Goal: Task Accomplishment & Management: Manage account settings

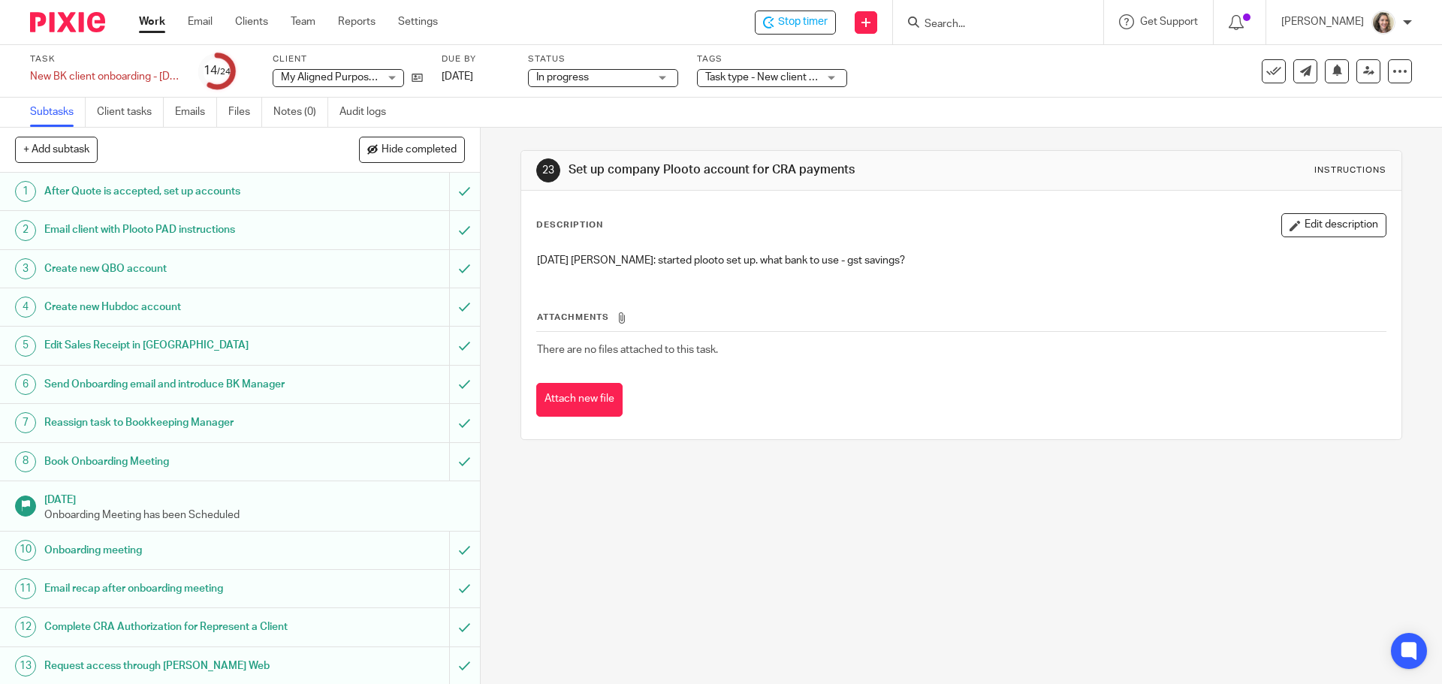
click at [1010, 26] on input "Search" at bounding box center [990, 25] width 135 height 14
click at [294, 26] on link "Team" at bounding box center [303, 21] width 25 height 15
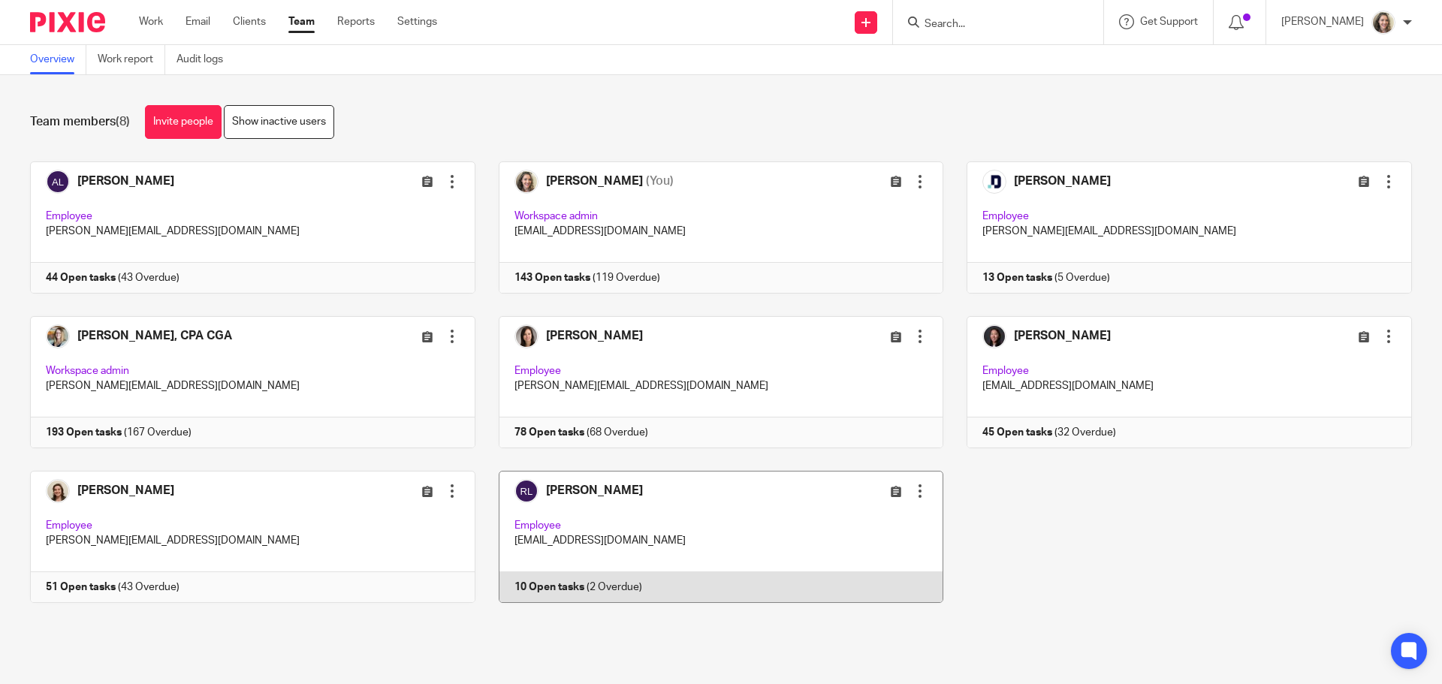
click at [705, 512] on link at bounding box center [710, 537] width 469 height 132
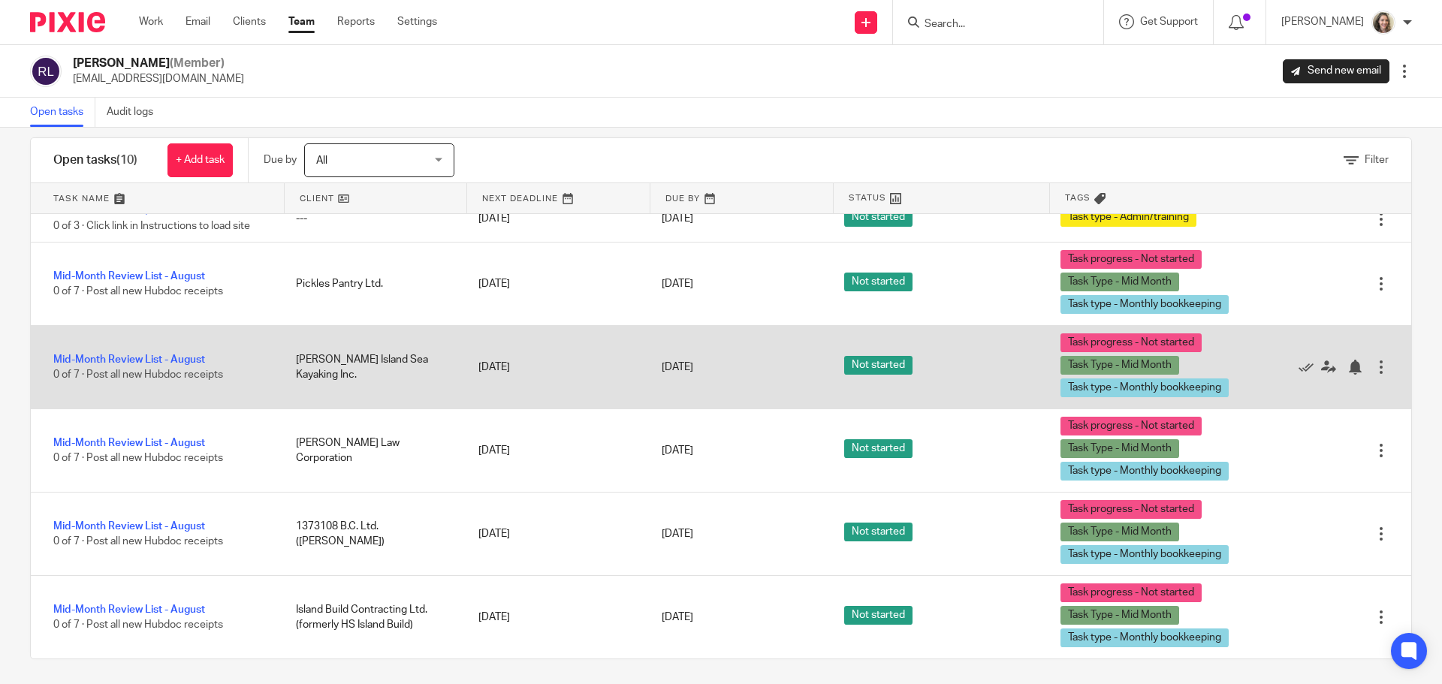
scroll to position [26, 0]
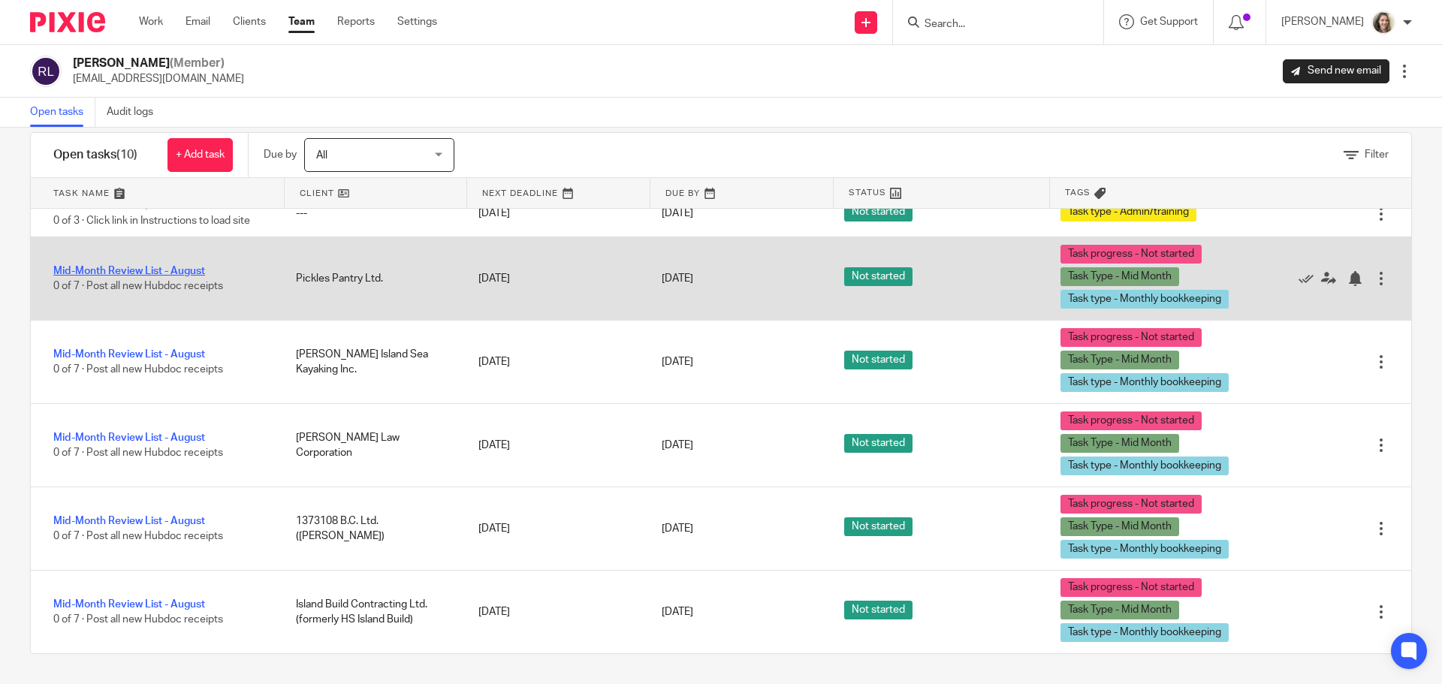
click at [124, 270] on link "Mid-Month Review List - August" at bounding box center [129, 271] width 152 height 11
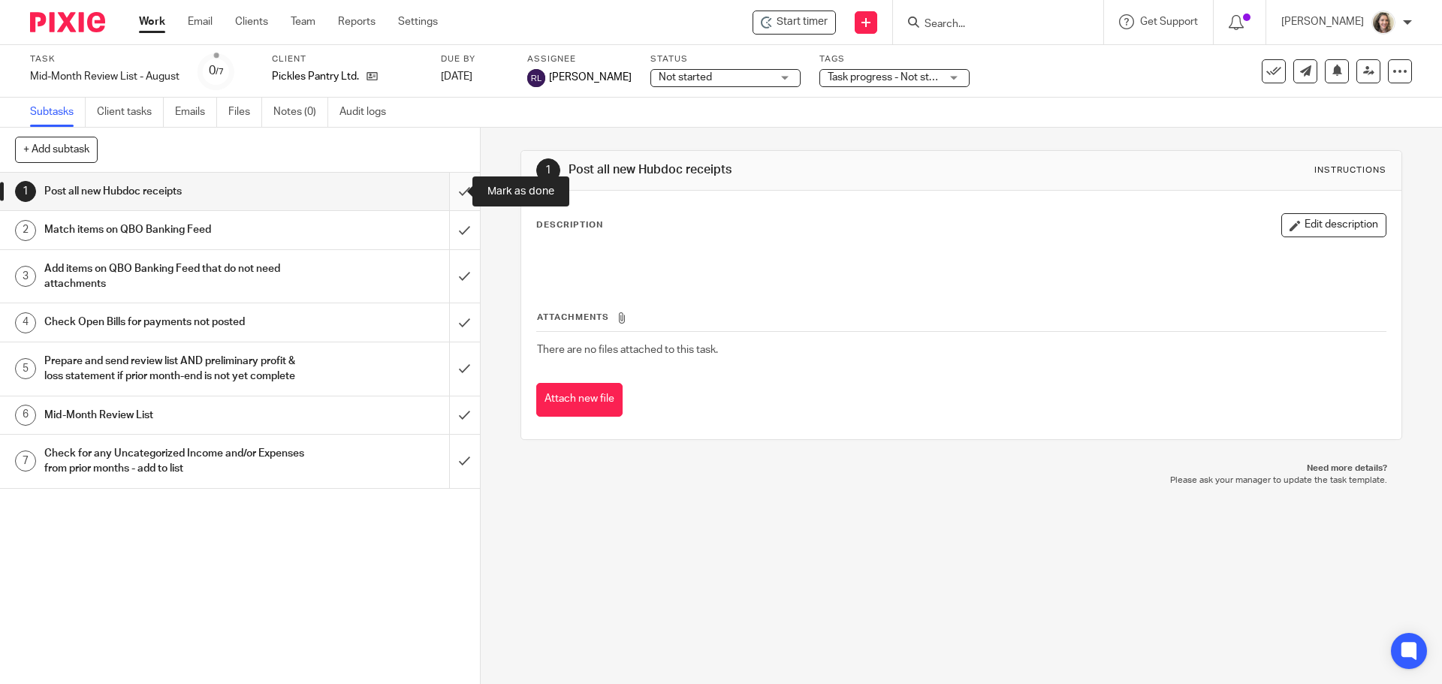
click at [449, 191] on input "submit" at bounding box center [240, 192] width 480 height 38
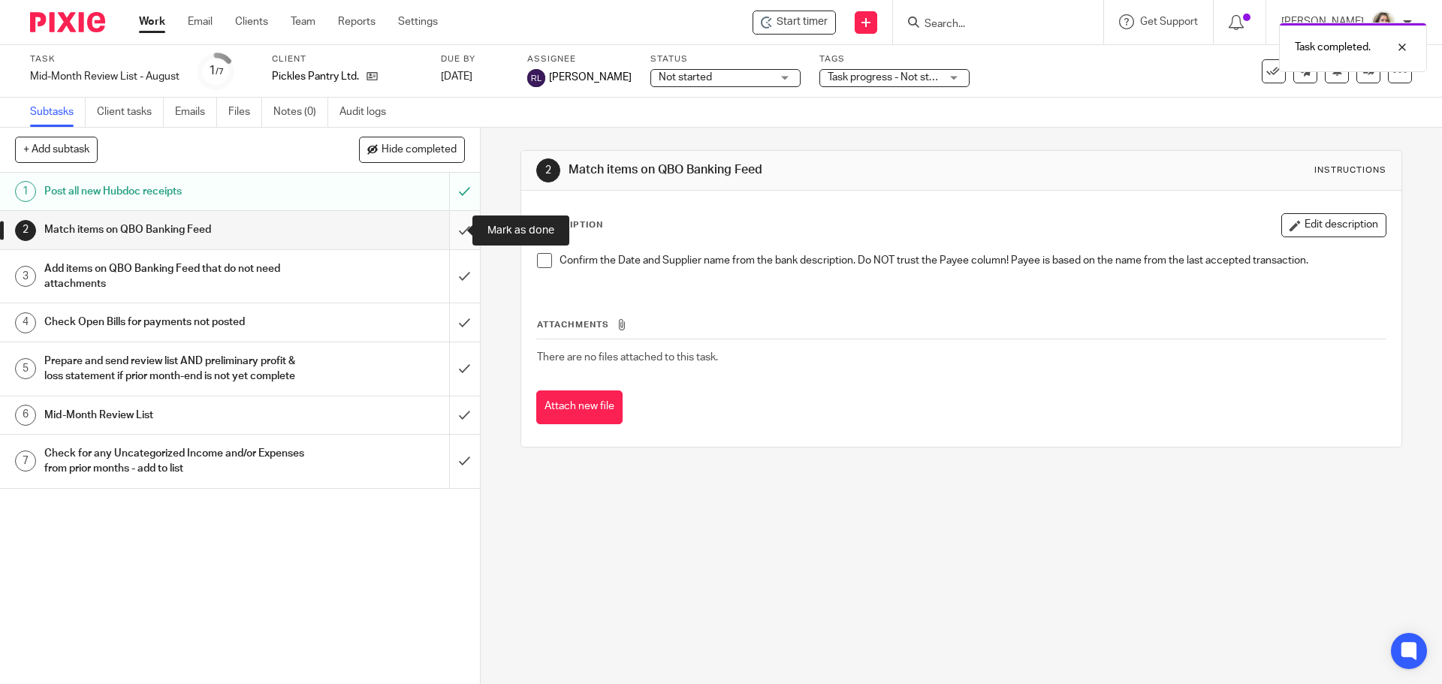
click at [450, 232] on input "submit" at bounding box center [240, 230] width 480 height 38
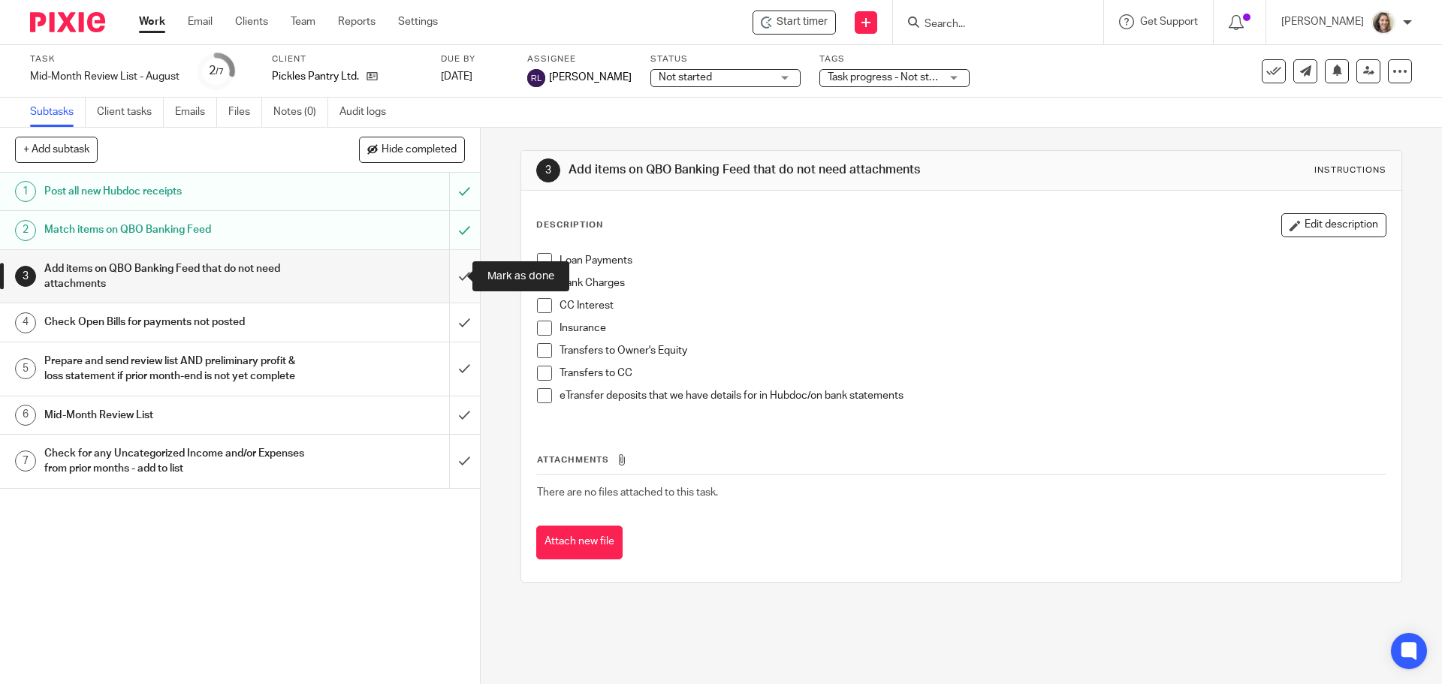
drag, startPoint x: 452, startPoint y: 275, endPoint x: 439, endPoint y: 285, distance: 16.5
click at [452, 275] on input "submit" at bounding box center [240, 276] width 480 height 53
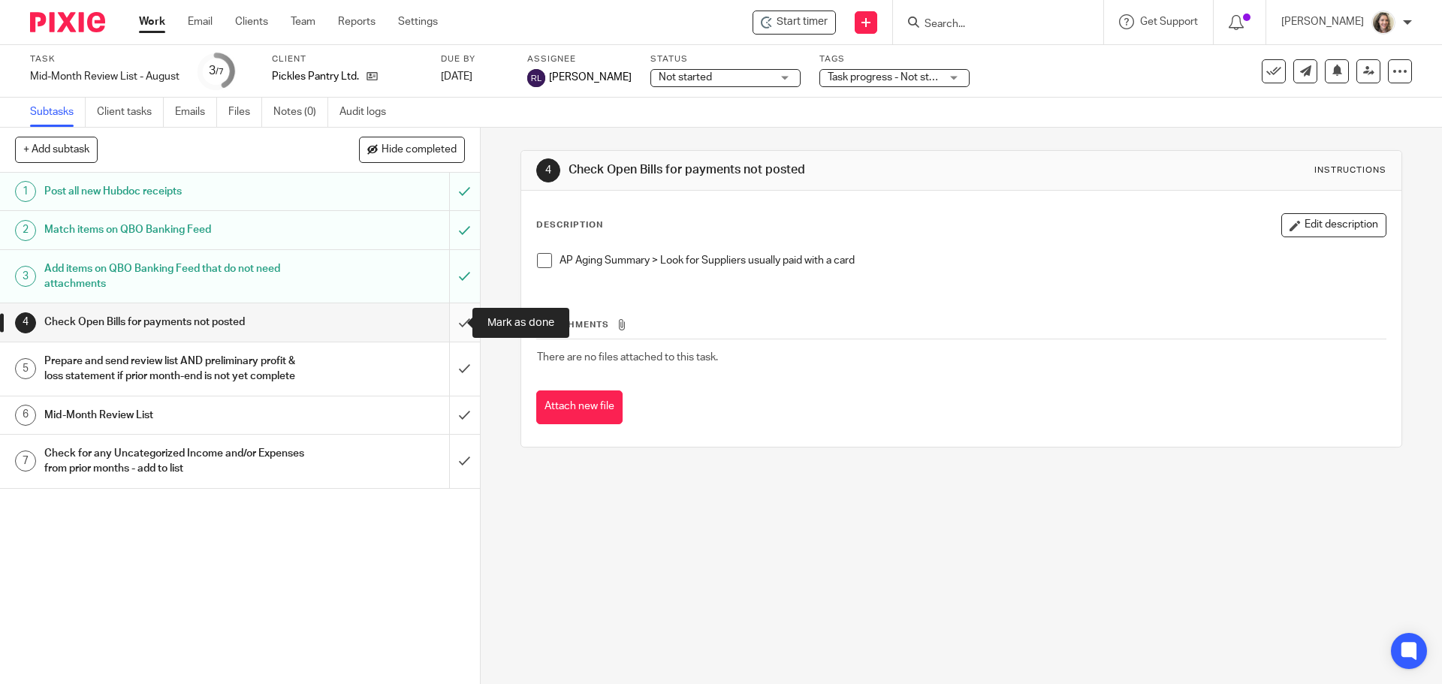
click at [452, 321] on input "submit" at bounding box center [240, 323] width 480 height 38
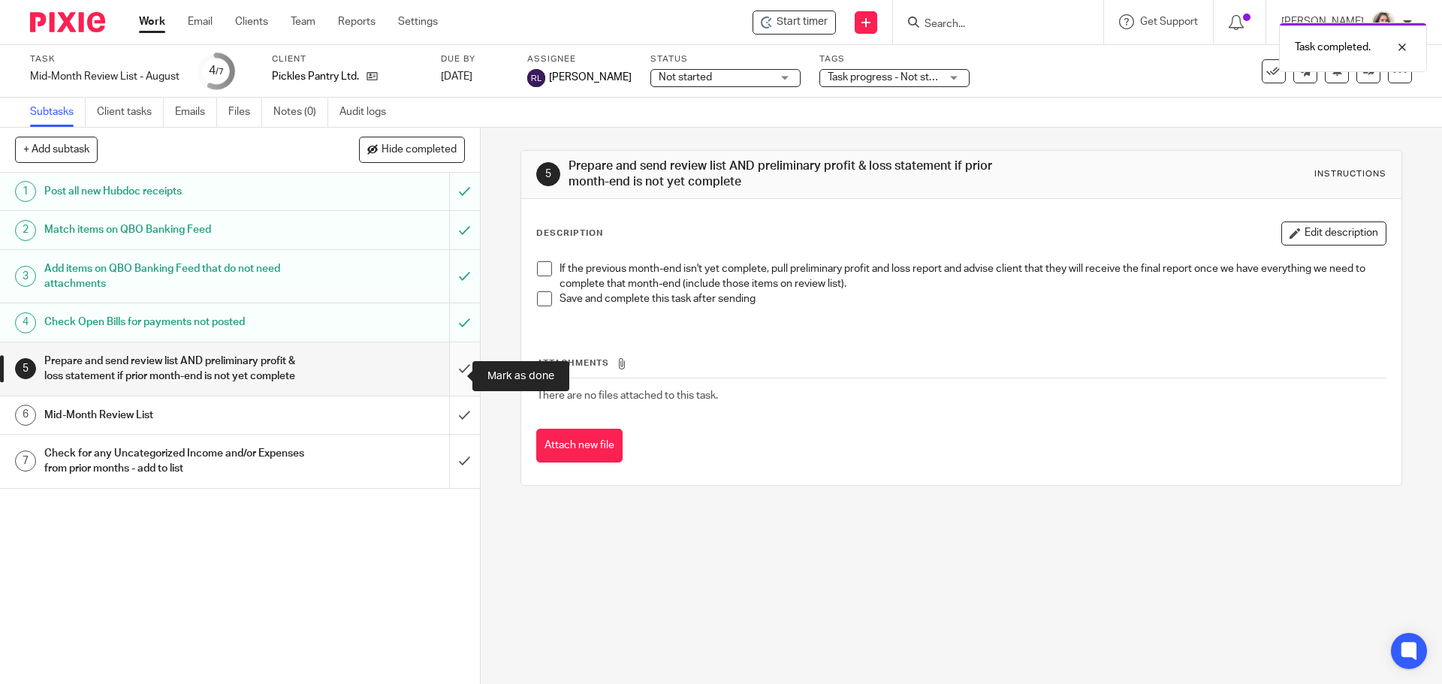
click at [449, 380] on input "submit" at bounding box center [240, 369] width 480 height 53
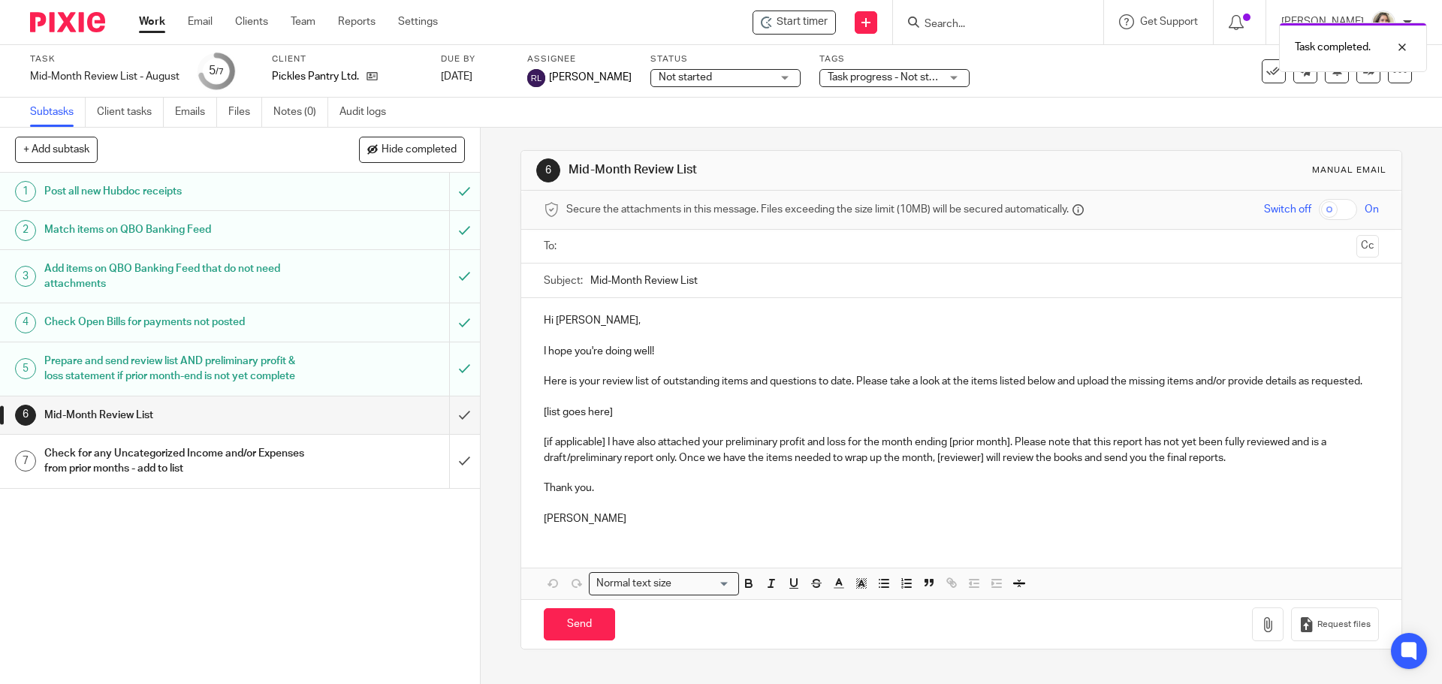
click at [598, 527] on p "Alicia" at bounding box center [961, 519] width 835 height 15
click at [374, 73] on icon at bounding box center [372, 76] width 11 height 11
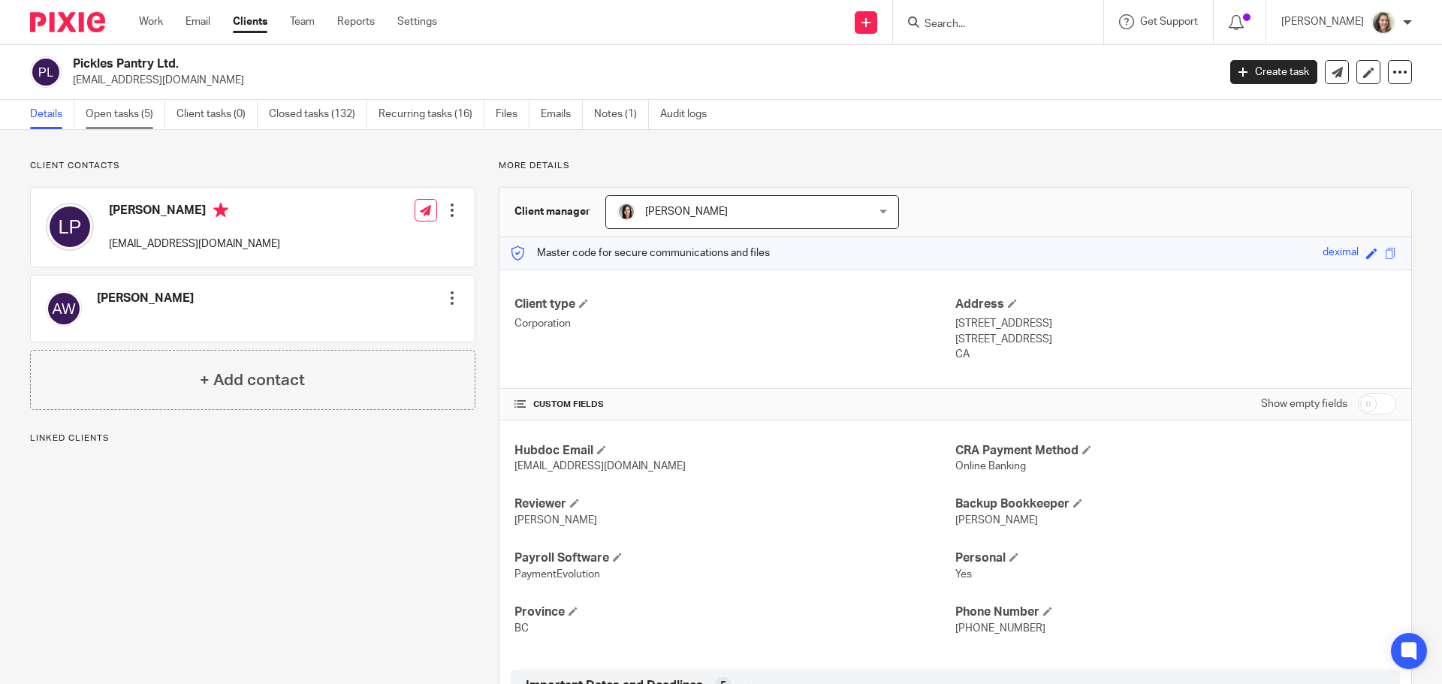
click at [95, 106] on link "Open tasks (5)" at bounding box center [126, 114] width 80 height 29
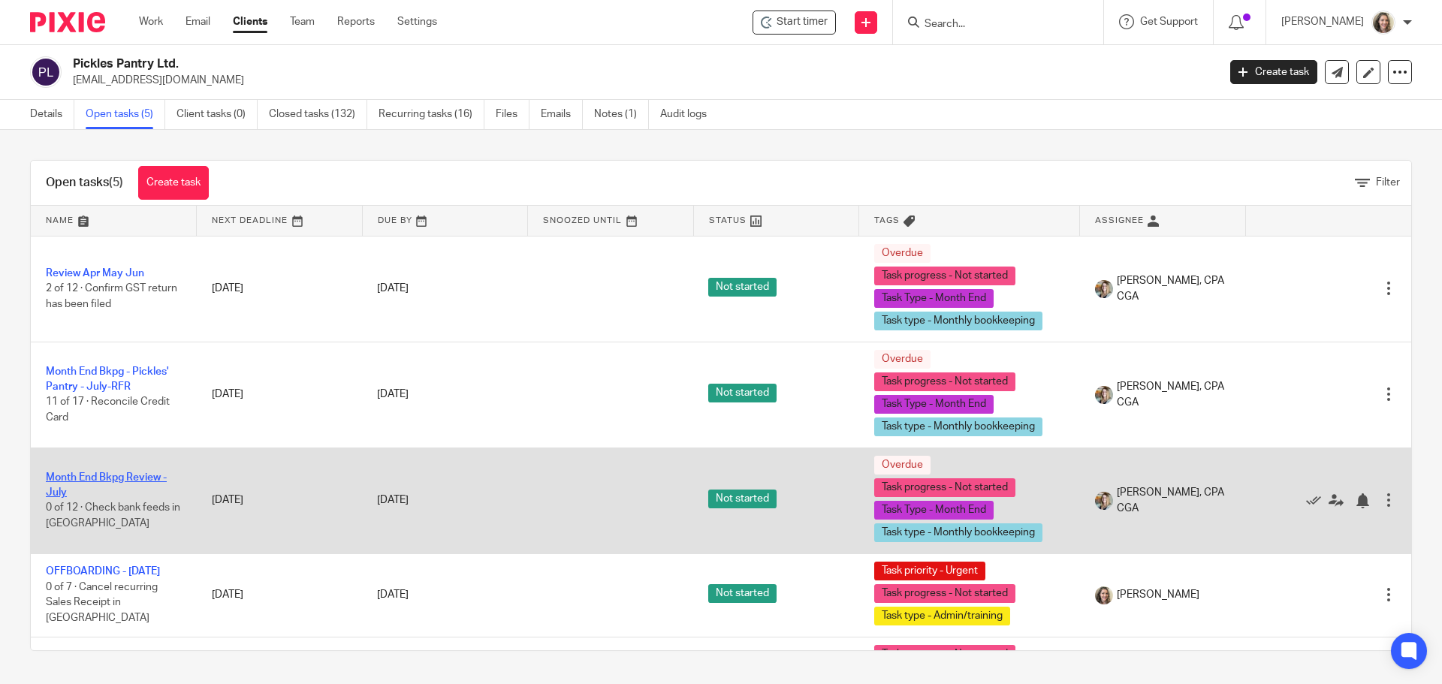
scroll to position [70, 0]
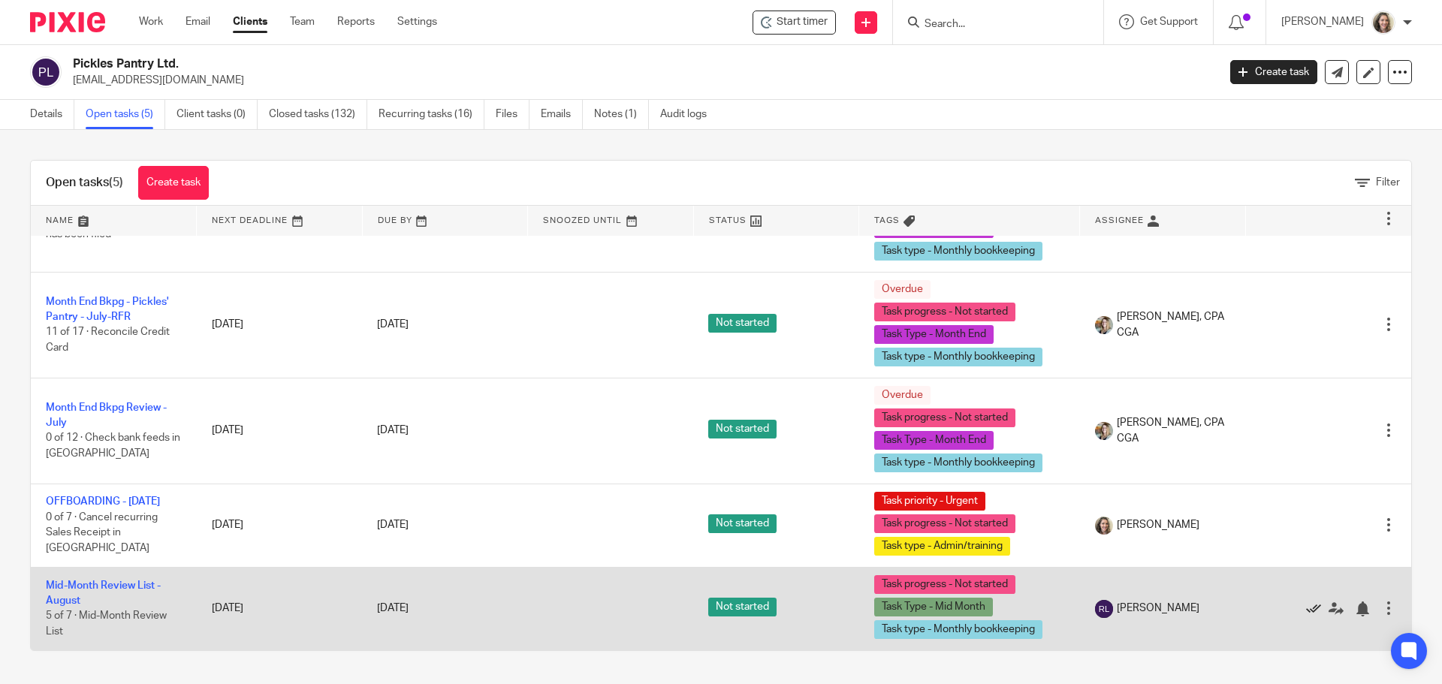
click at [1307, 612] on icon at bounding box center [1314, 609] width 15 height 15
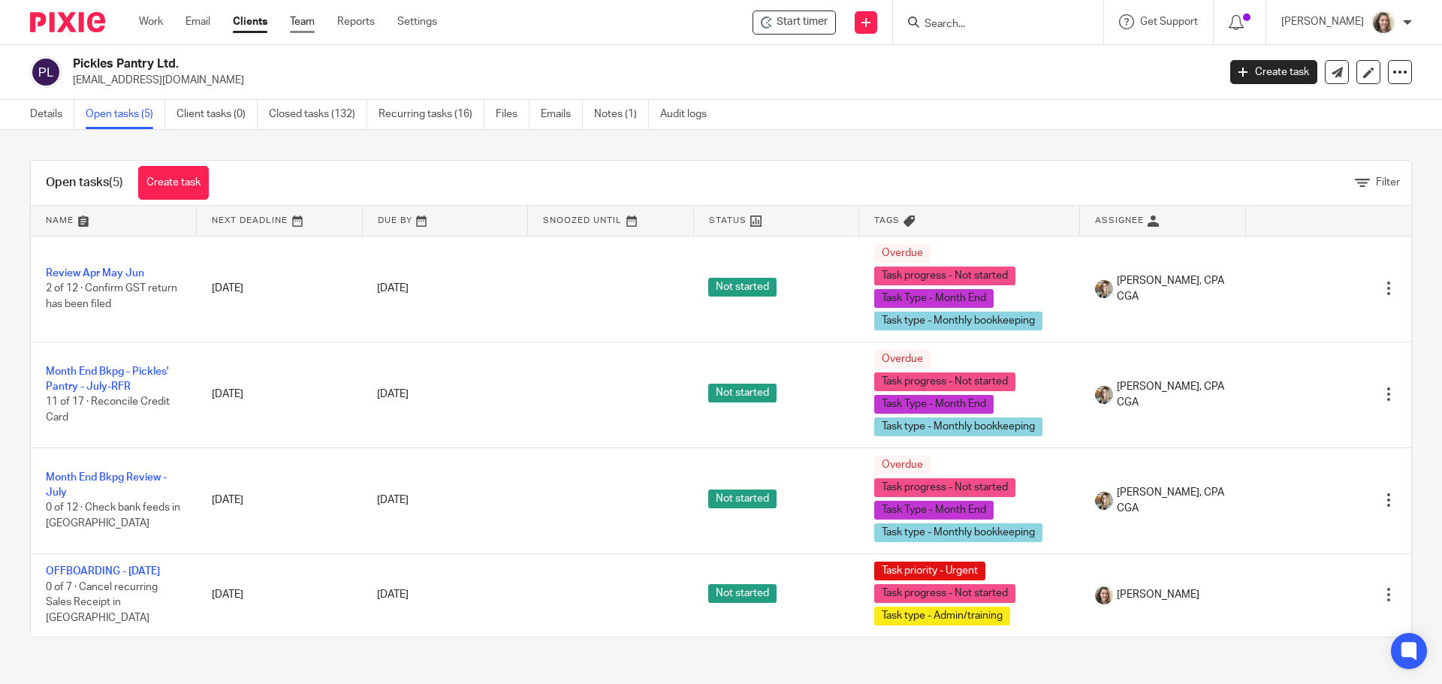
click at [305, 21] on link "Team" at bounding box center [302, 21] width 25 height 15
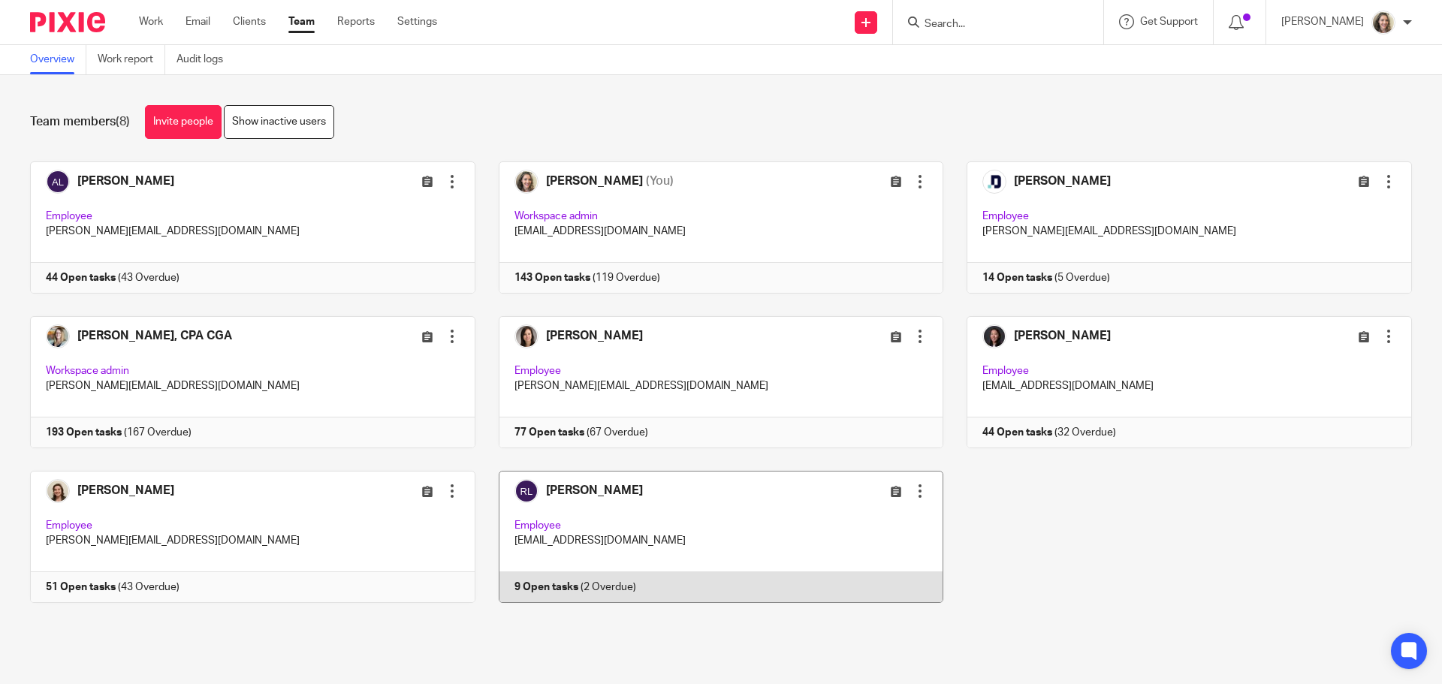
click at [729, 514] on link at bounding box center [710, 537] width 469 height 132
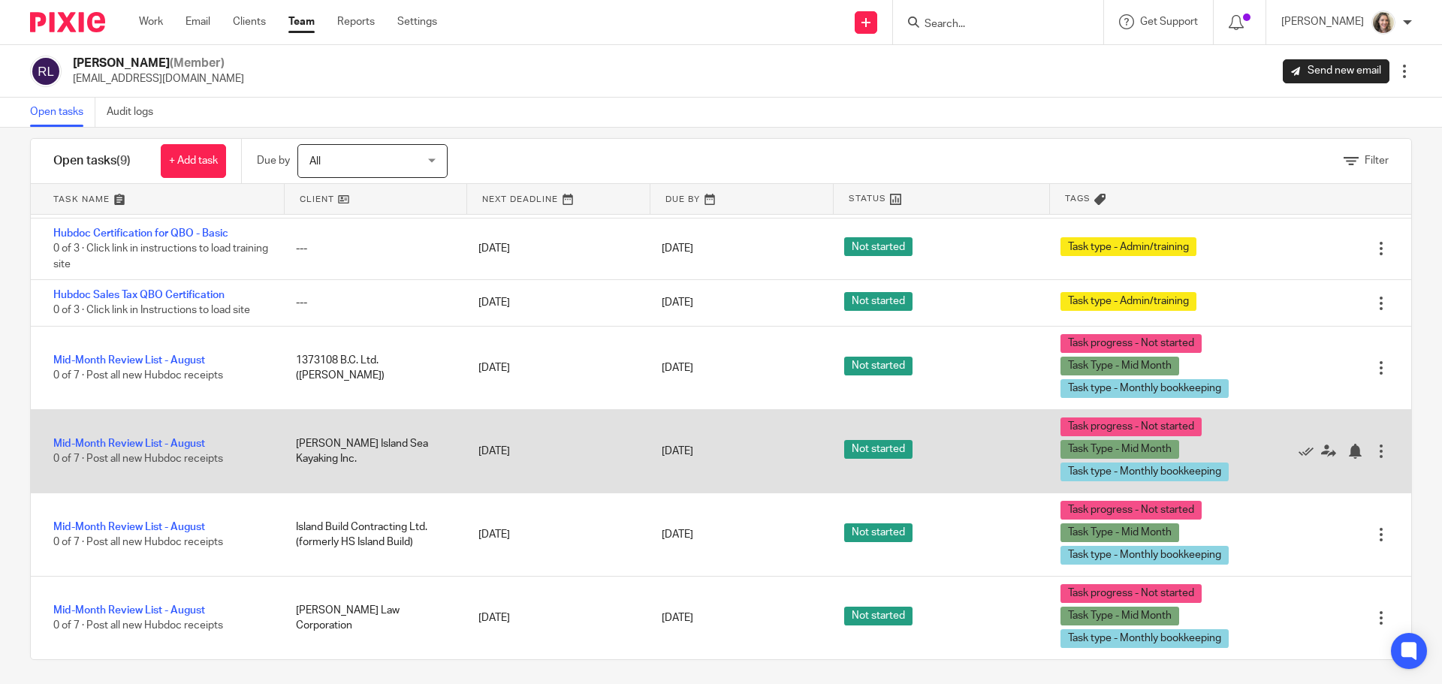
scroll to position [26, 0]
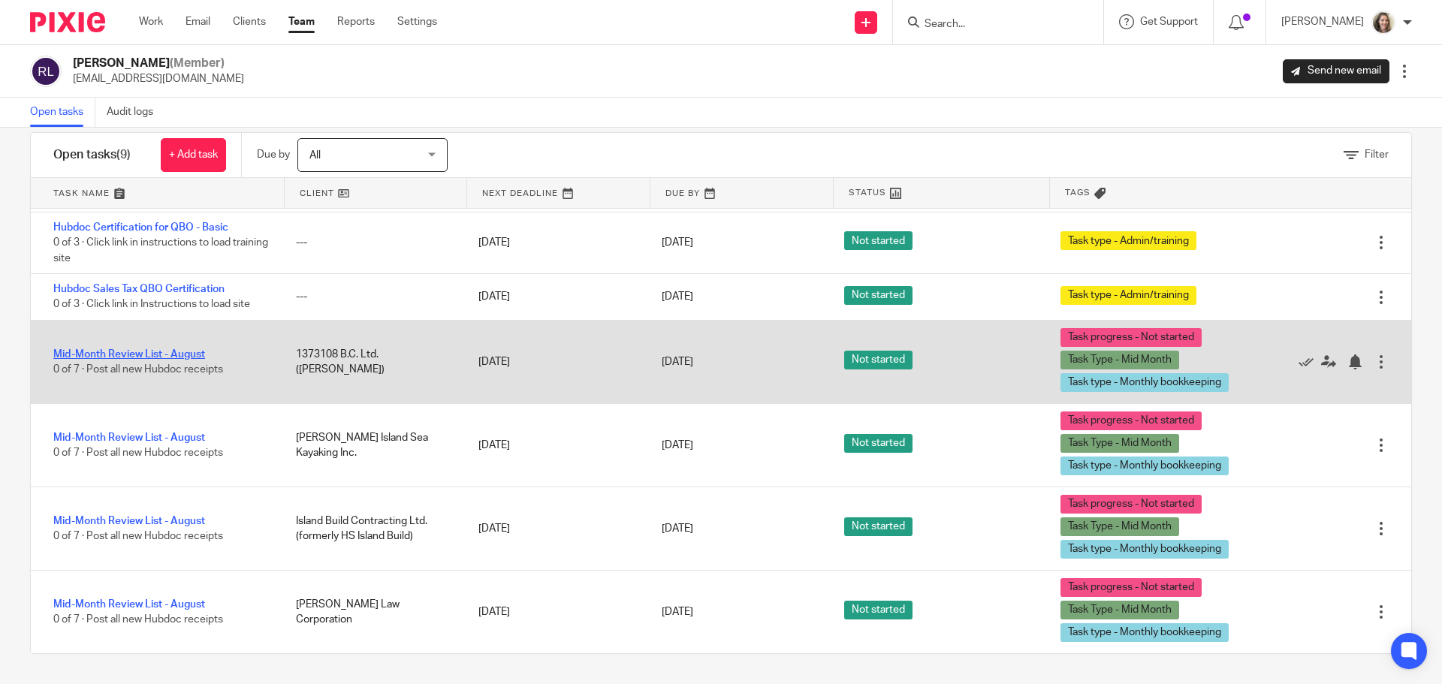
click at [146, 353] on link "Mid-Month Review List - August" at bounding box center [129, 354] width 152 height 11
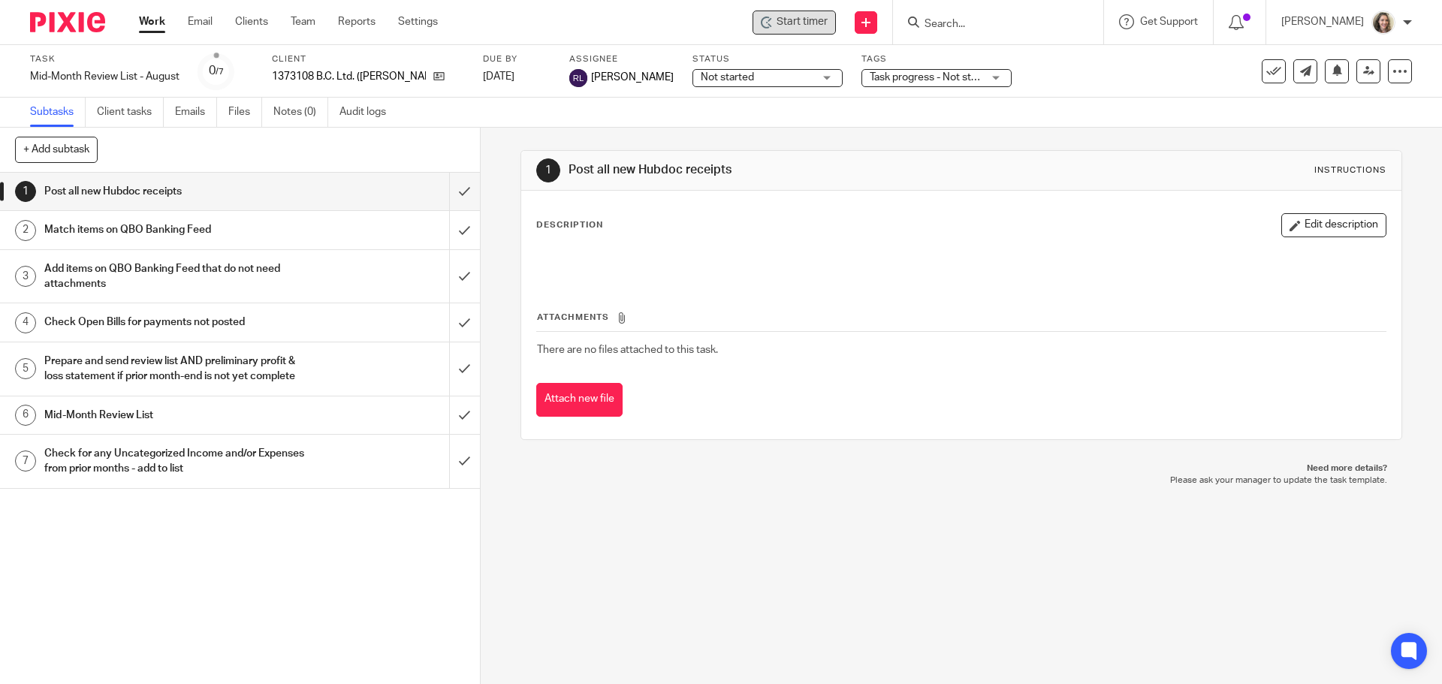
click at [810, 25] on span "Start timer" at bounding box center [802, 22] width 51 height 16
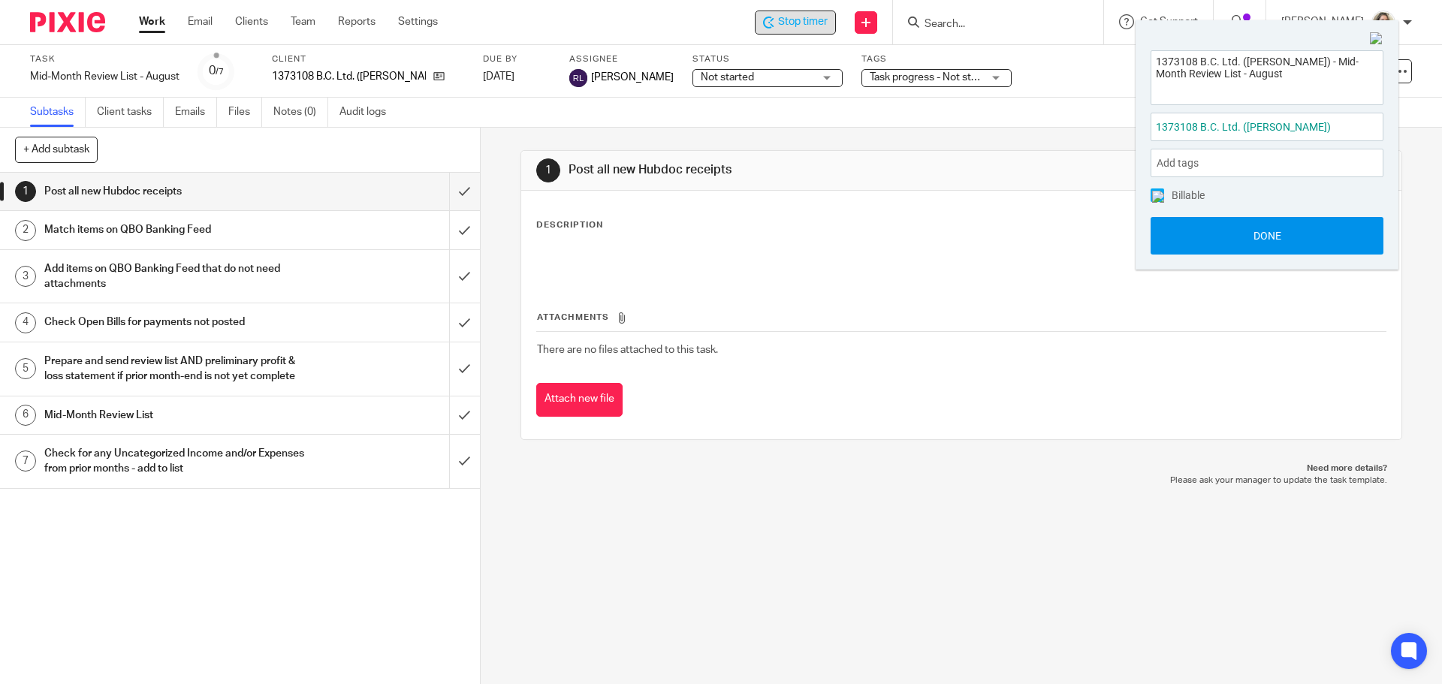
click at [1272, 233] on button "Done" at bounding box center [1267, 236] width 233 height 38
